Goal: Information Seeking & Learning: Learn about a topic

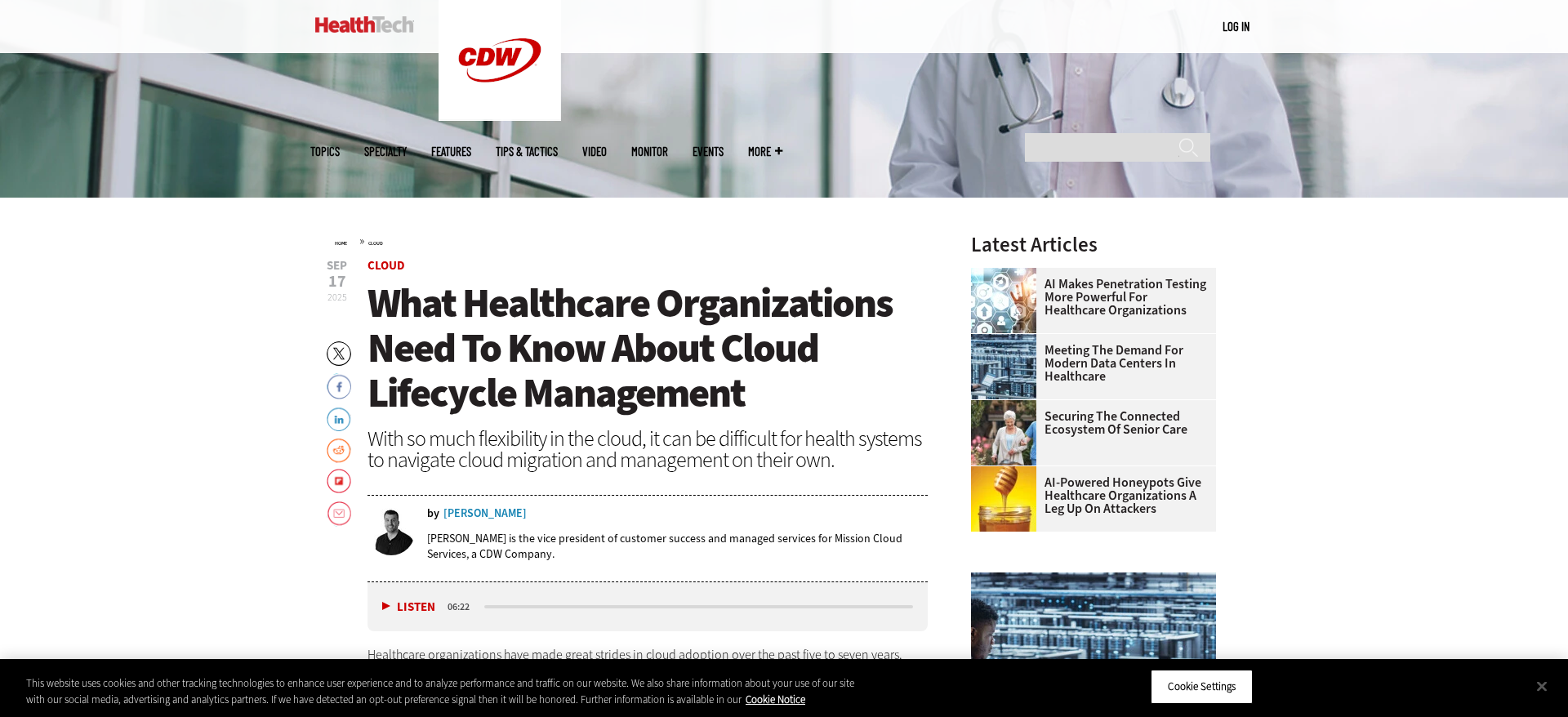
scroll to position [497, 0]
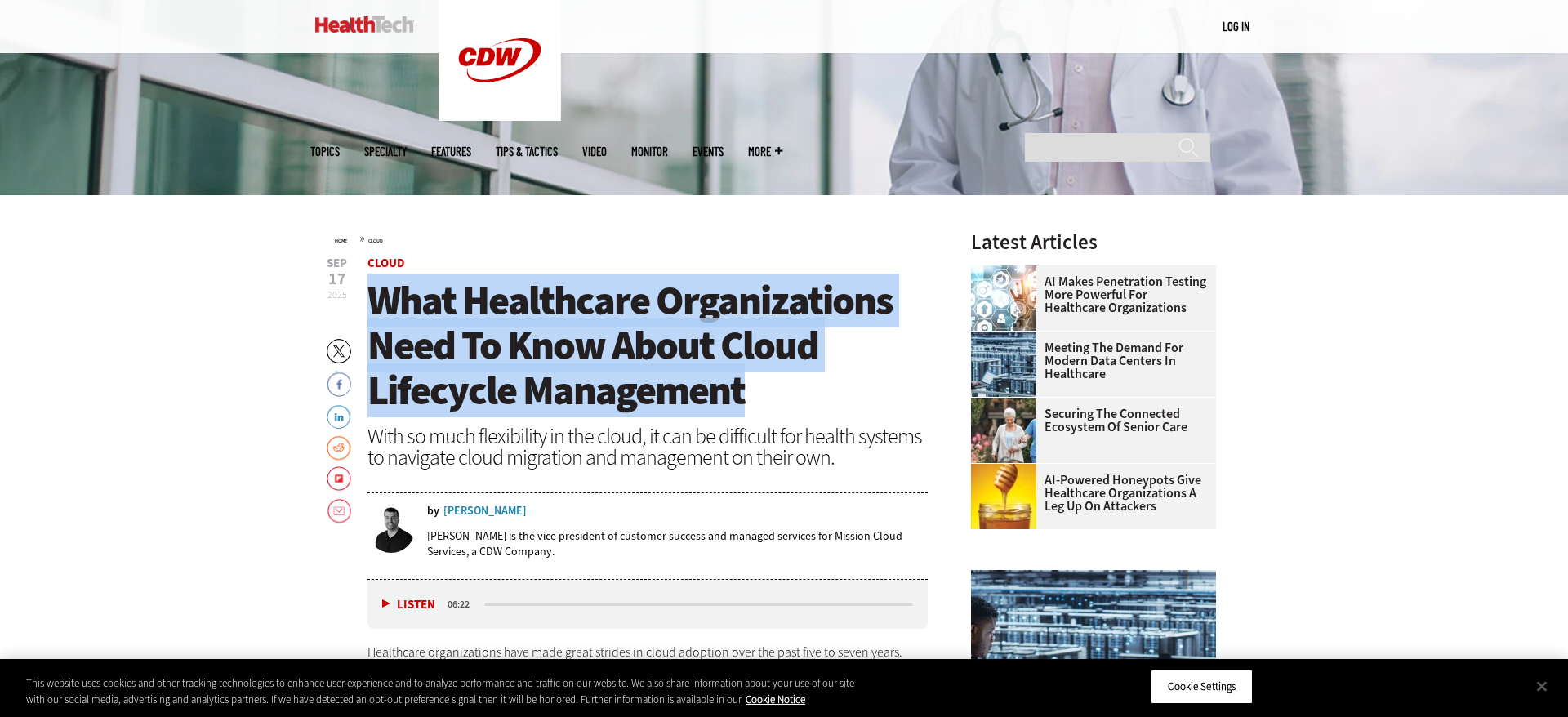
drag, startPoint x: 751, startPoint y: 395, endPoint x: 378, endPoint y: 314, distance: 381.7
click at [375, 316] on h1 "What Healthcare Organizations Need To Know About Cloud Lifecycle Management" at bounding box center [647, 345] width 560 height 135
copy span "What Healthcare Organizations Need To Know About Cloud Lifecycle Management"
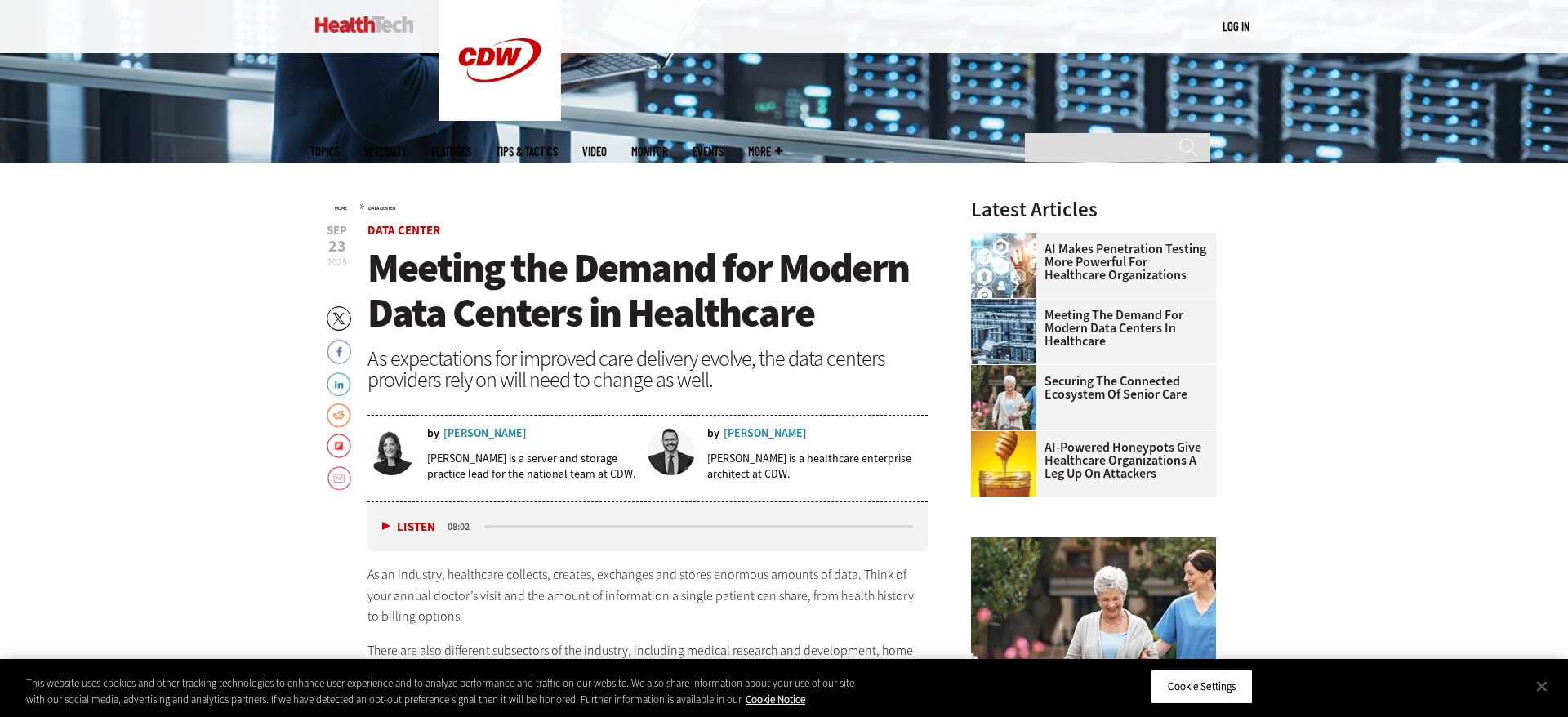
scroll to position [522, 0]
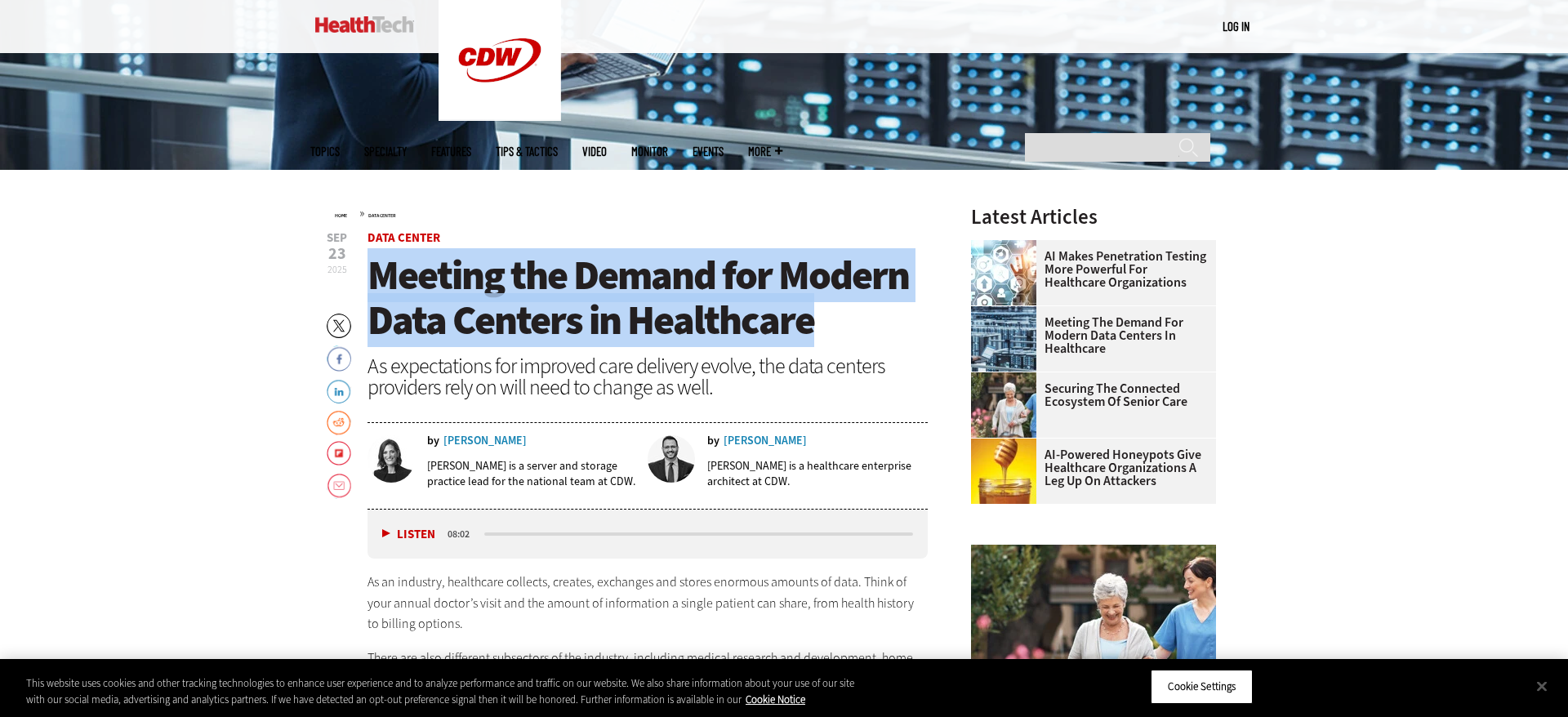
drag, startPoint x: 840, startPoint y: 318, endPoint x: 364, endPoint y: 271, distance: 478.3
copy span "Meeting the Demand for Modern Data Centers in Healthcare"
